Goal: Ask a question

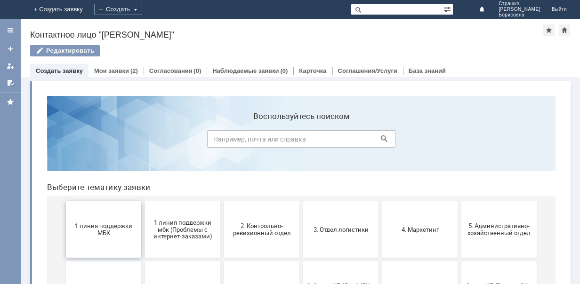
click at [90, 230] on span "1 линия поддержки МБК" at bounding box center [104, 230] width 70 height 14
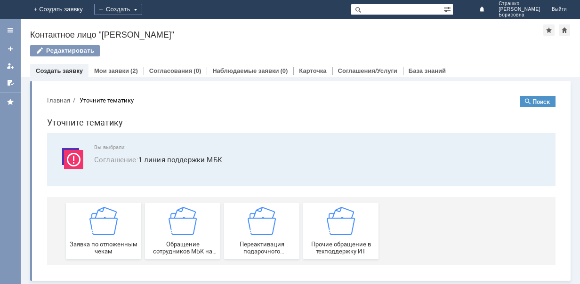
click at [65, 99] on button "Главная" at bounding box center [58, 100] width 23 height 8
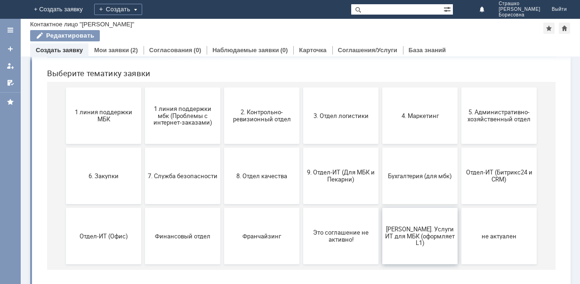
scroll to position [94, 0]
click at [328, 173] on span "9. Отдел-ИТ (Для МБК и Пекарни)" at bounding box center [341, 175] width 70 height 14
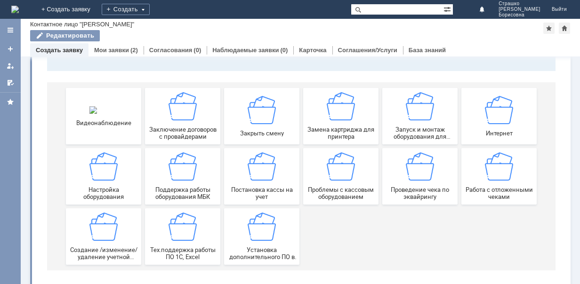
click at [103, 234] on img at bounding box center [103, 227] width 28 height 28
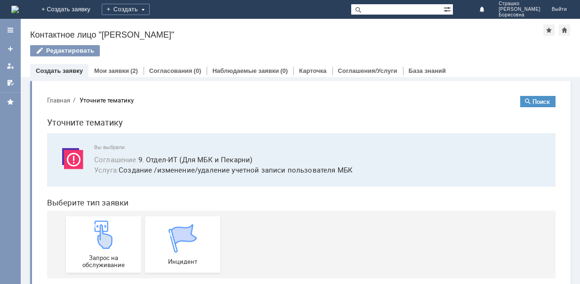
scroll to position [14, 0]
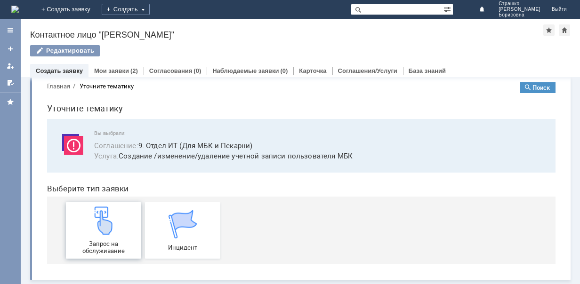
click at [90, 227] on img at bounding box center [103, 221] width 28 height 28
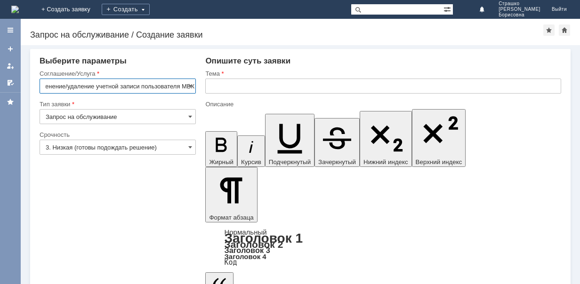
click at [288, 82] on input "text" at bounding box center [383, 86] width 356 height 15
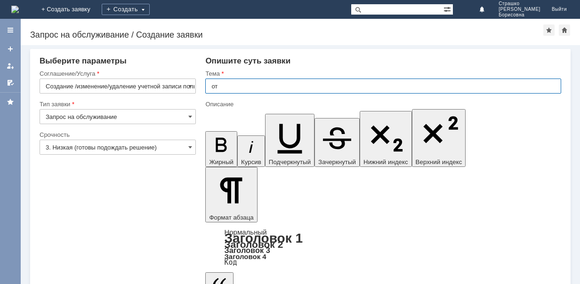
type input "о"
